Goal: Navigation & Orientation: Find specific page/section

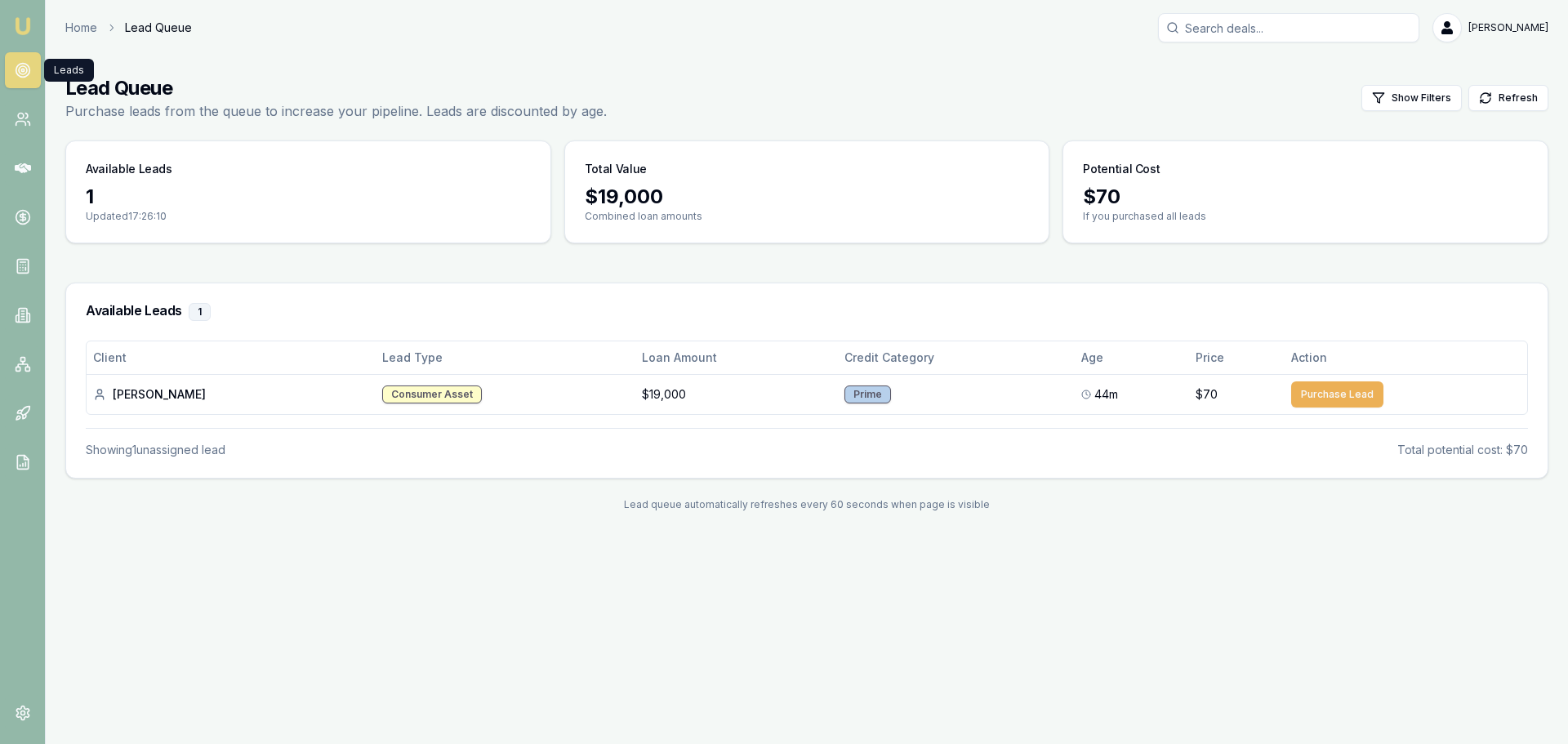
click at [17, 66] on icon at bounding box center [23, 70] width 17 height 17
click at [18, 125] on icon at bounding box center [23, 119] width 17 height 17
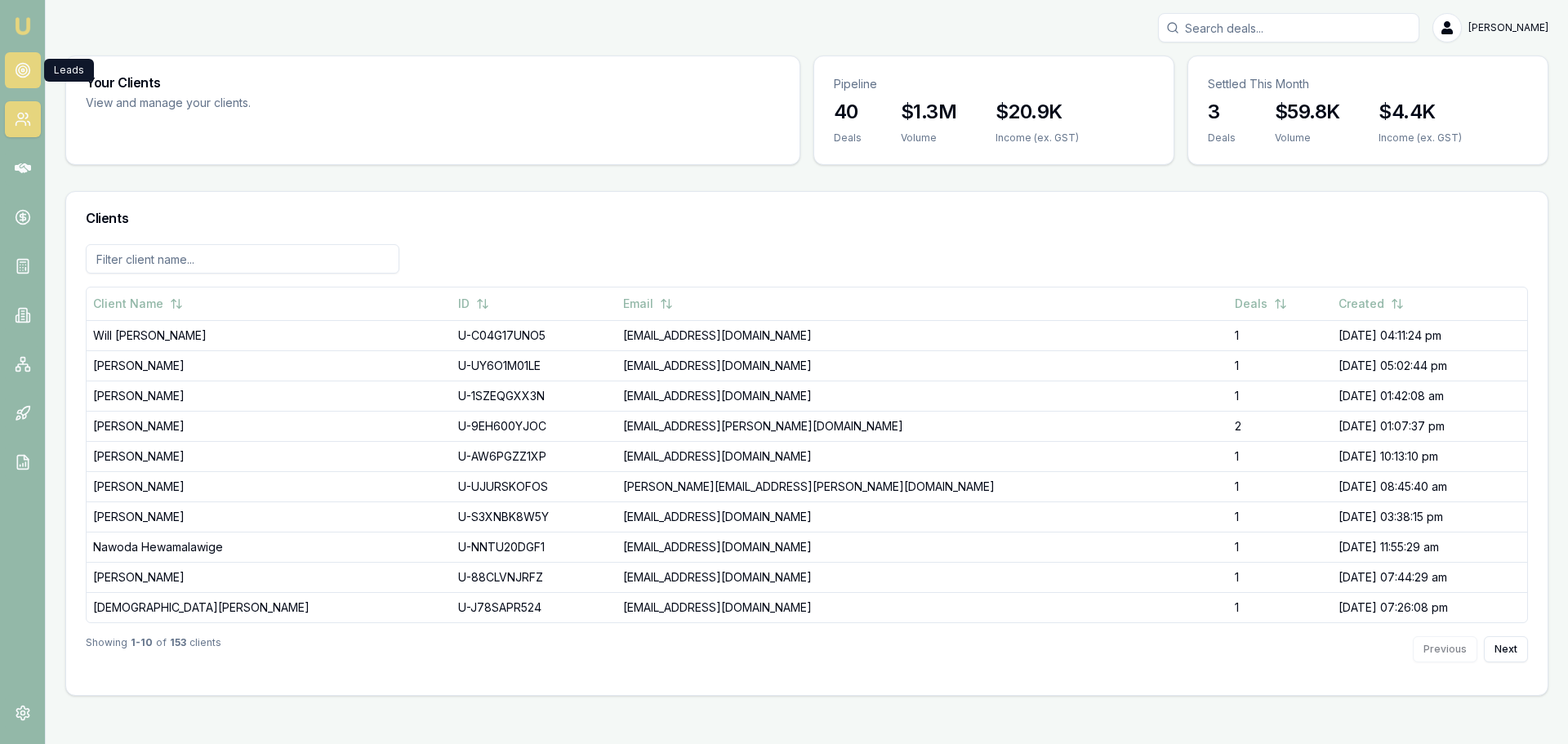
click at [20, 73] on circle at bounding box center [23, 70] width 8 height 8
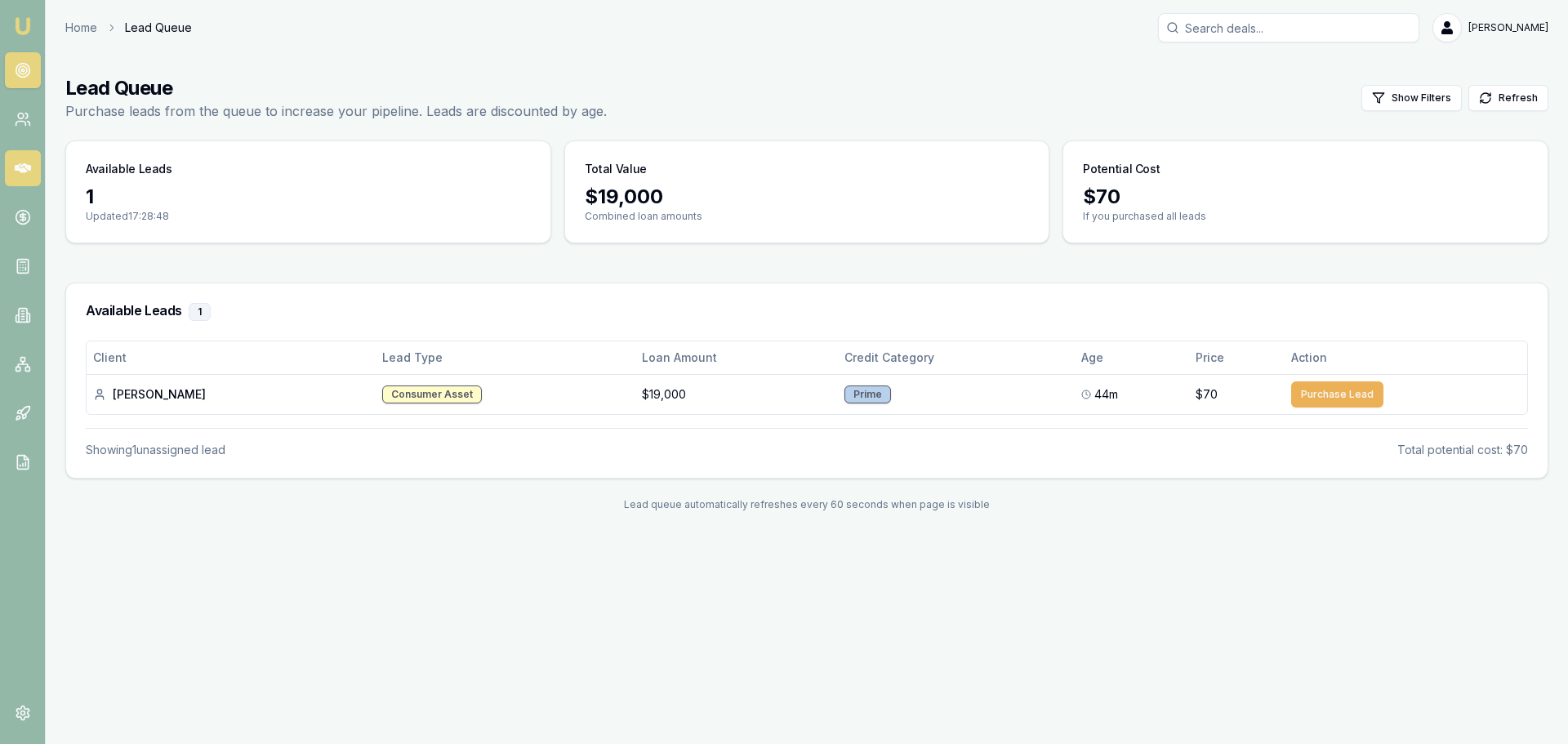
click at [21, 172] on icon at bounding box center [23, 168] width 17 height 10
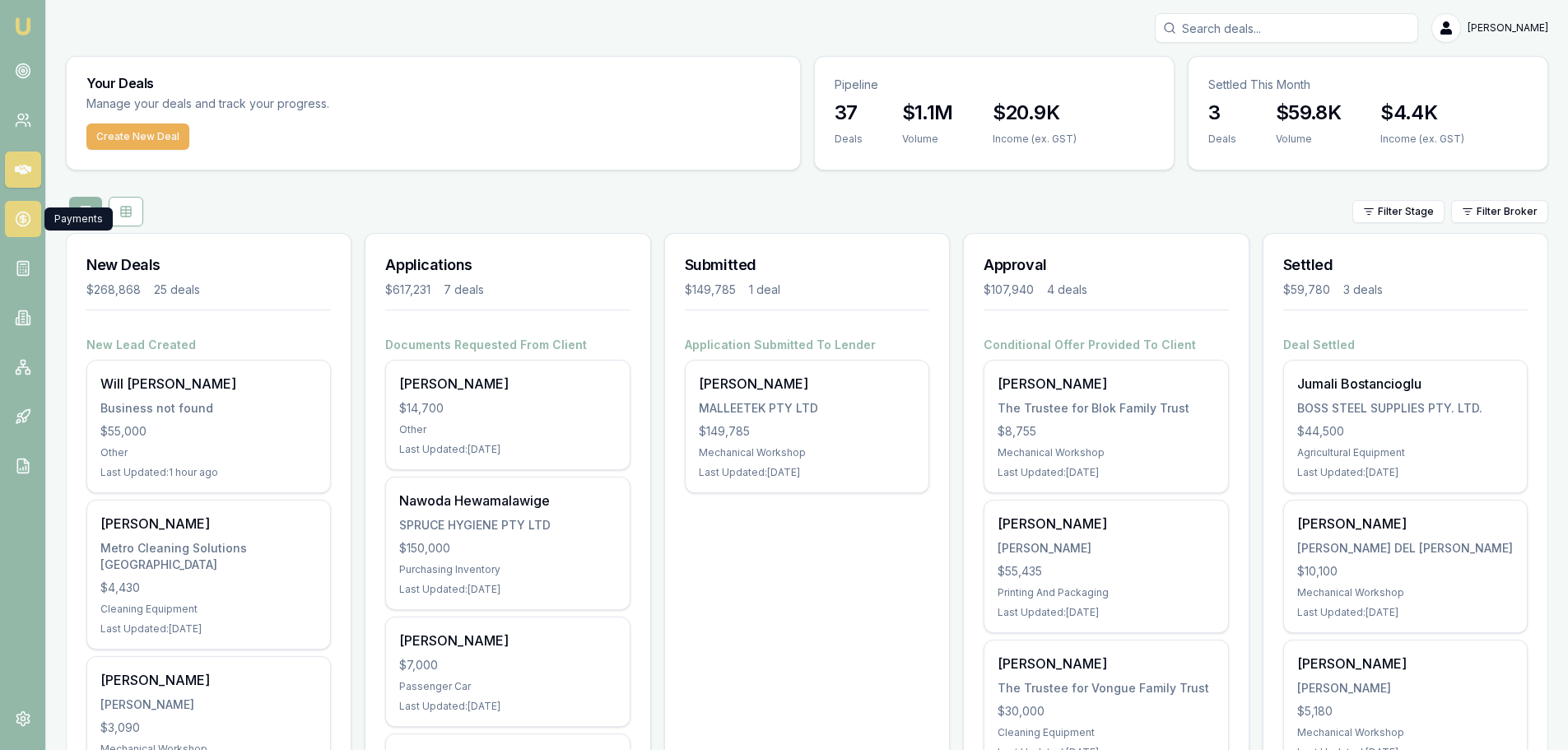
click at [26, 217] on icon at bounding box center [23, 220] width 6 height 6
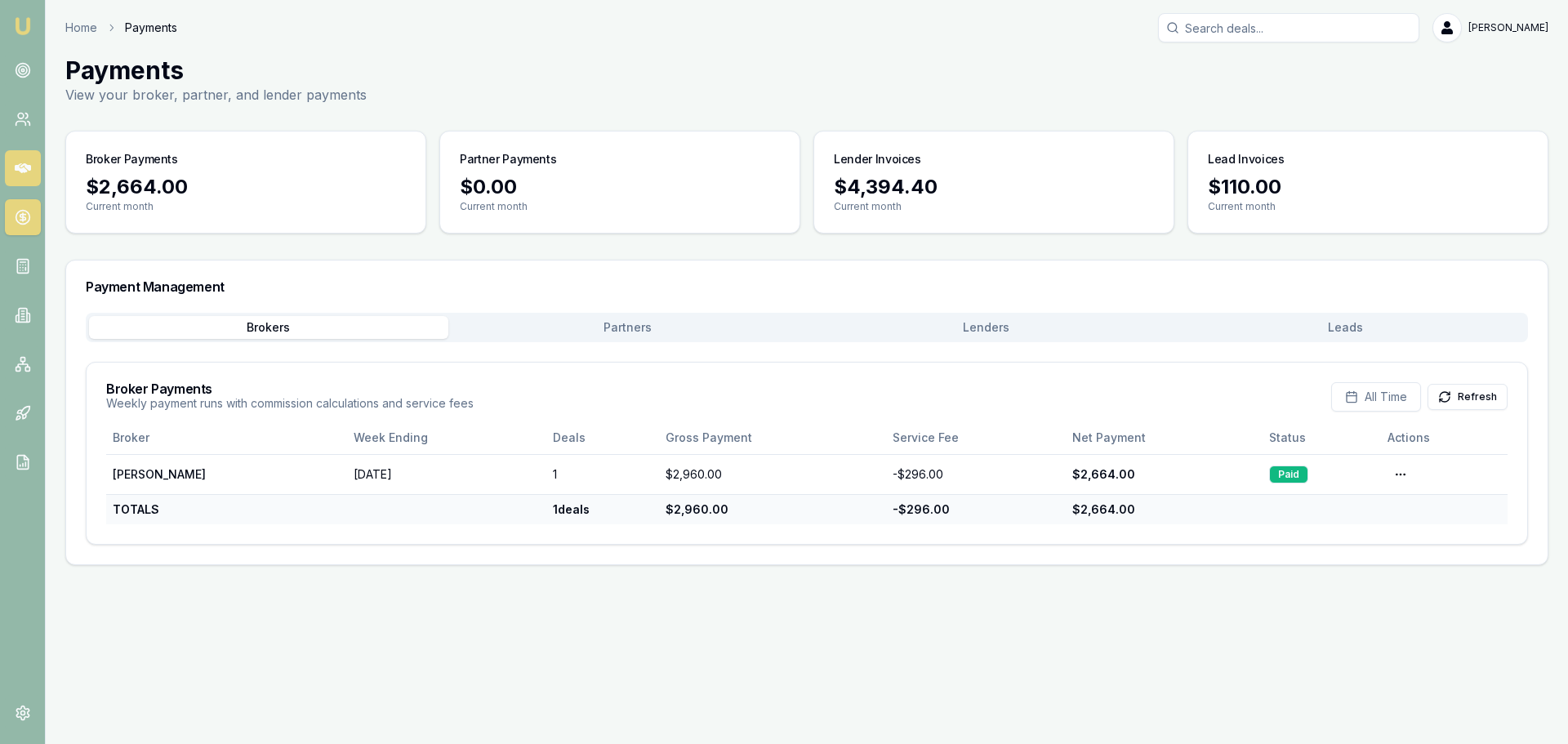
click at [31, 162] on link at bounding box center [23, 168] width 36 height 36
